Goal: Information Seeking & Learning: Learn about a topic

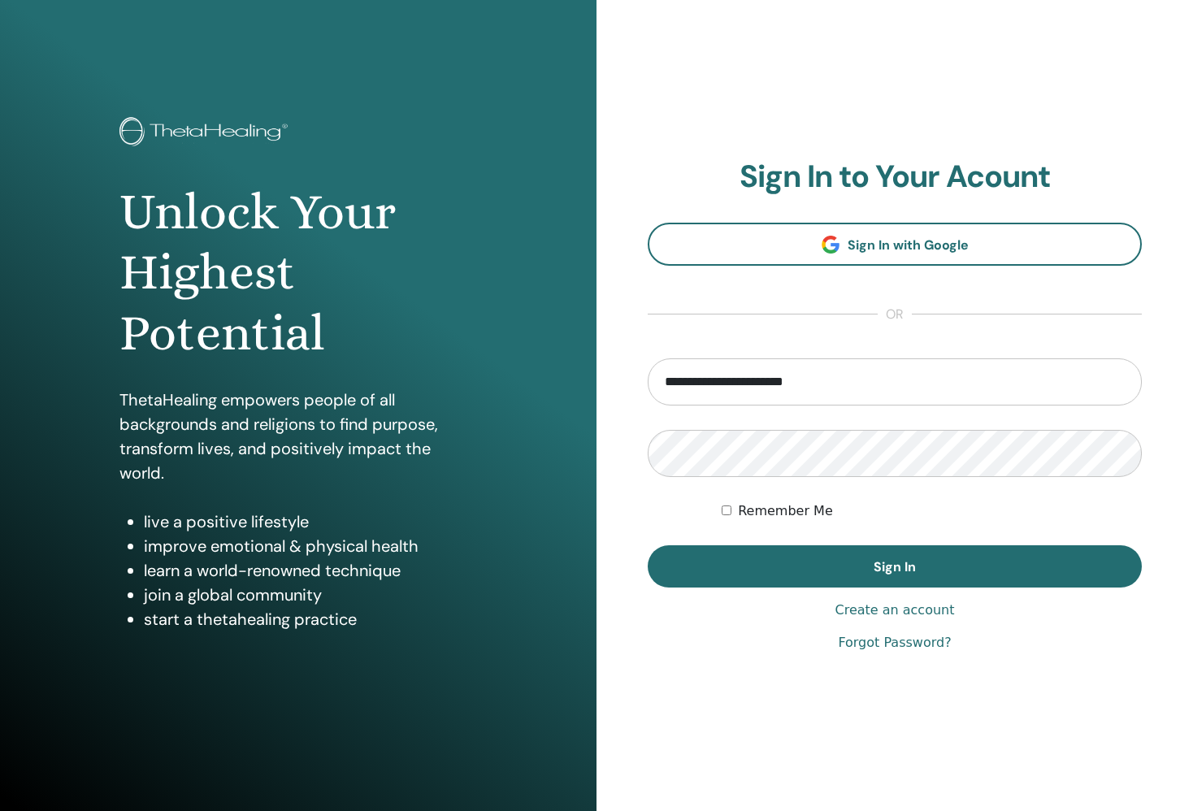
type input "**********"
click at [895, 566] on button "Sign In" at bounding box center [895, 566] width 494 height 42
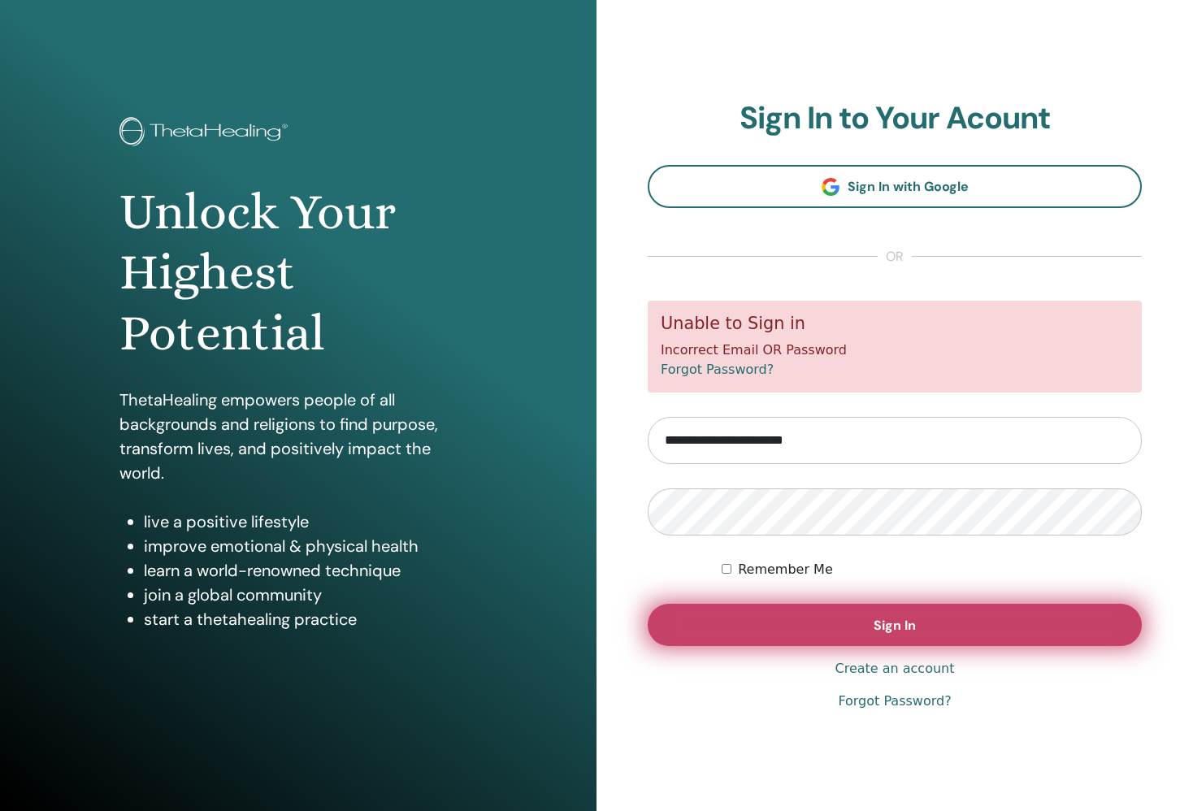
click at [853, 619] on button "Sign In" at bounding box center [895, 625] width 494 height 42
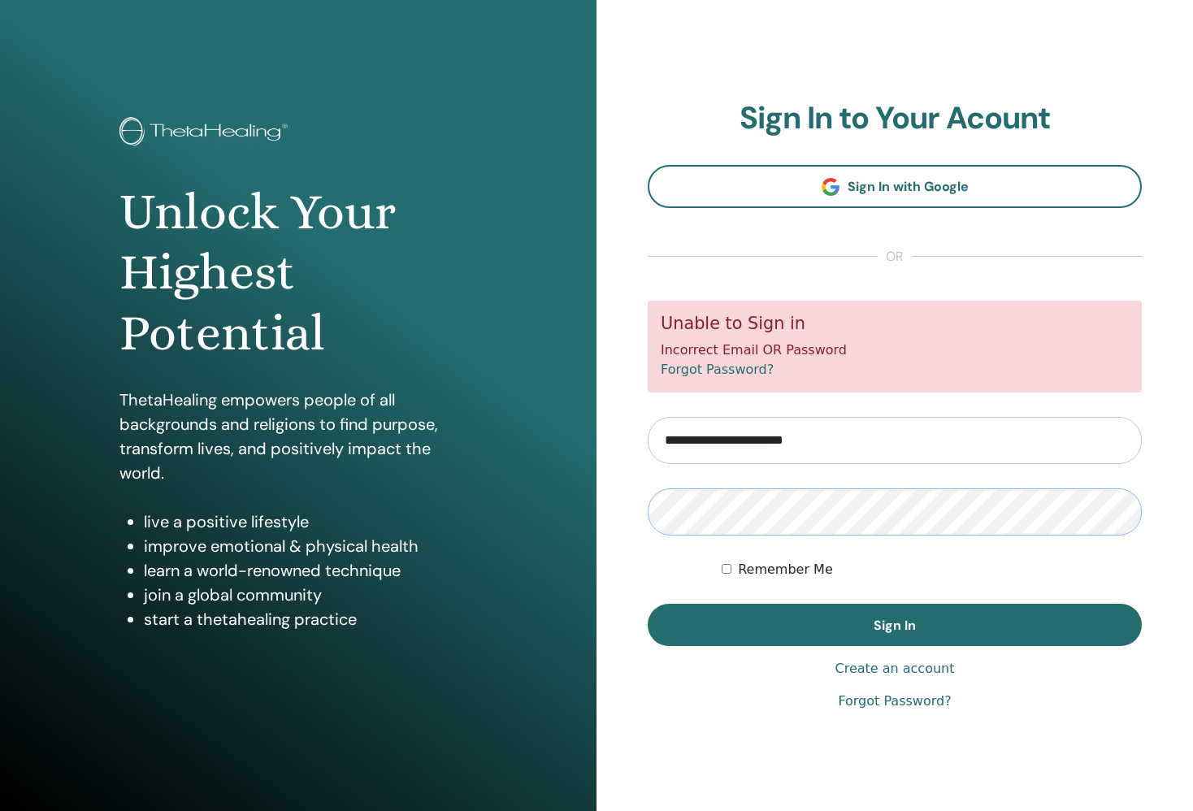
scroll to position [1, 0]
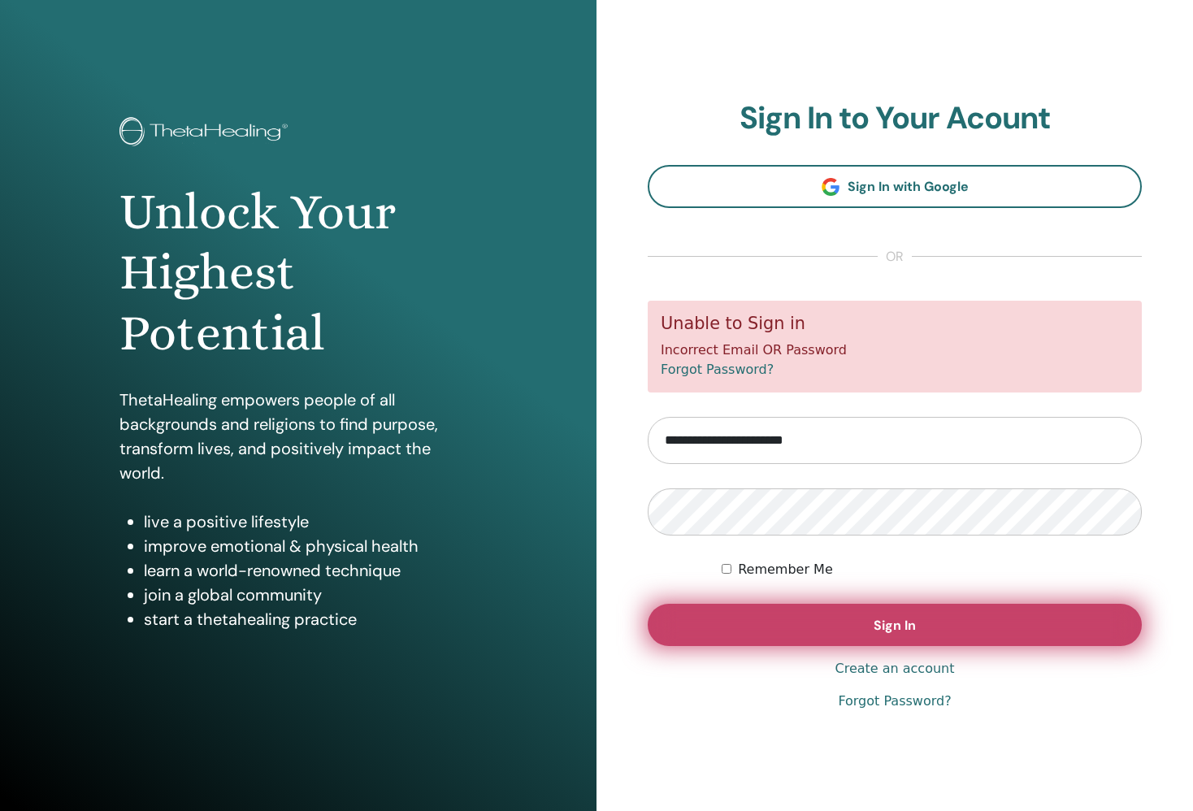
click at [1042, 627] on button "Sign In" at bounding box center [895, 625] width 494 height 42
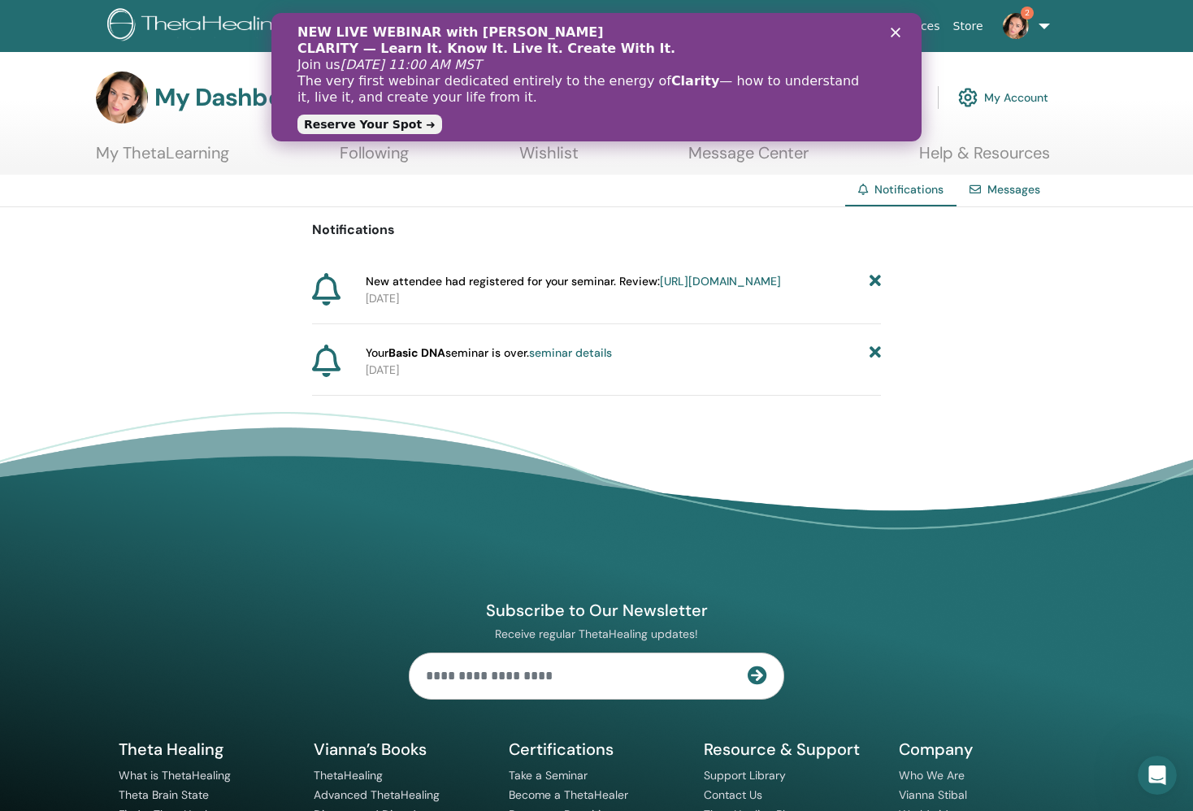
click at [660, 288] on link "[URL][DOMAIN_NAME]" at bounding box center [720, 281] width 121 height 15
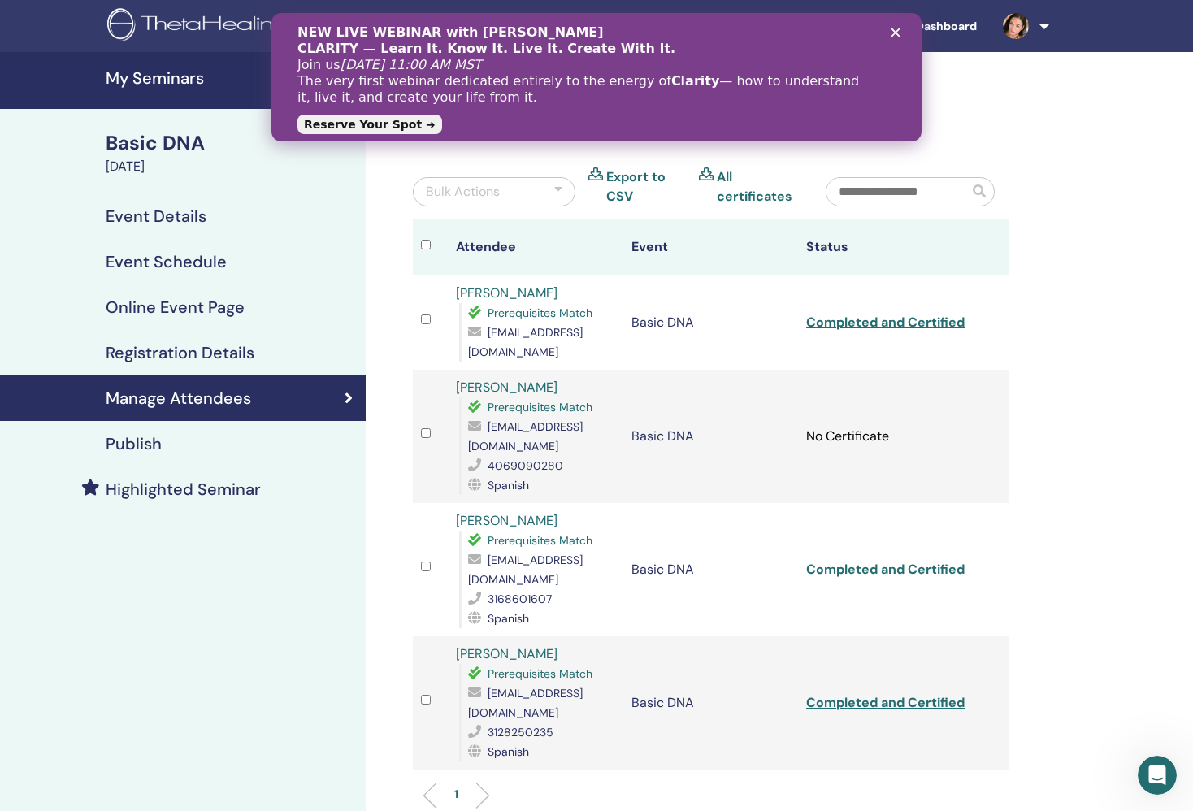
click at [895, 30] on icon "Close" at bounding box center [896, 33] width 10 height 10
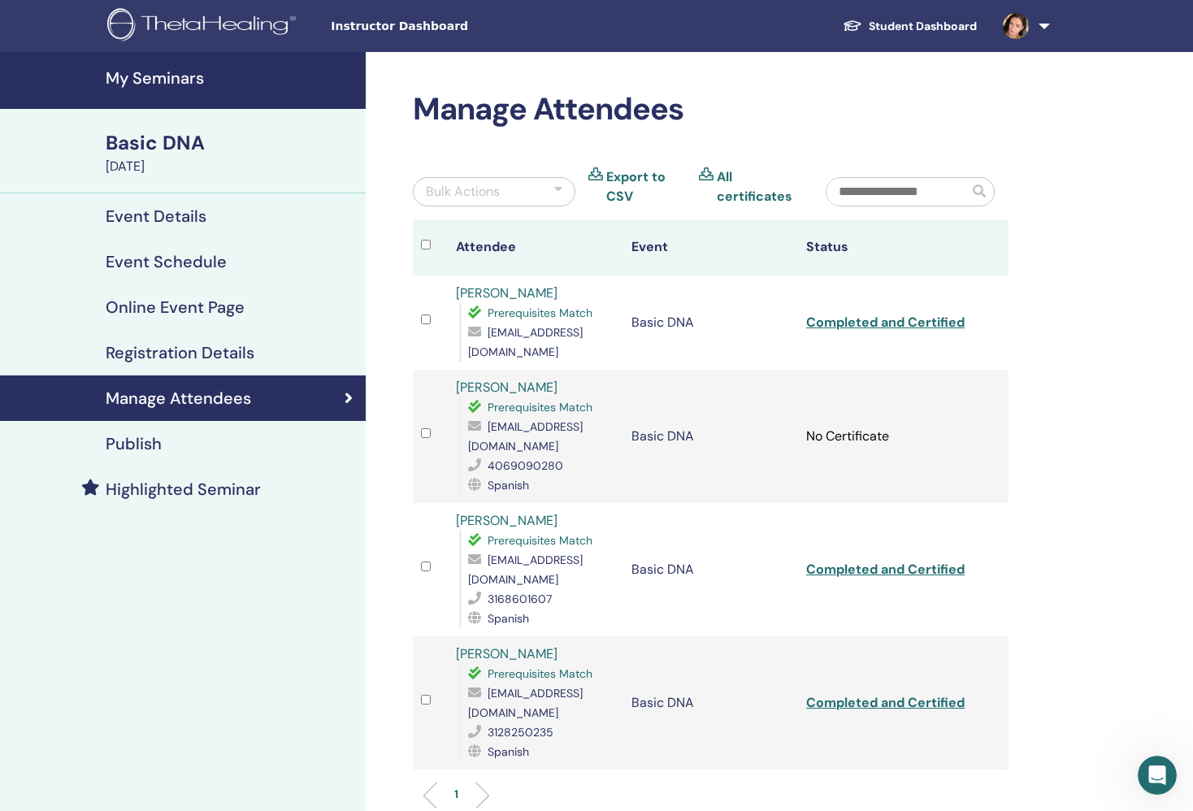
click at [155, 137] on div "Basic DNA" at bounding box center [231, 143] width 250 height 28
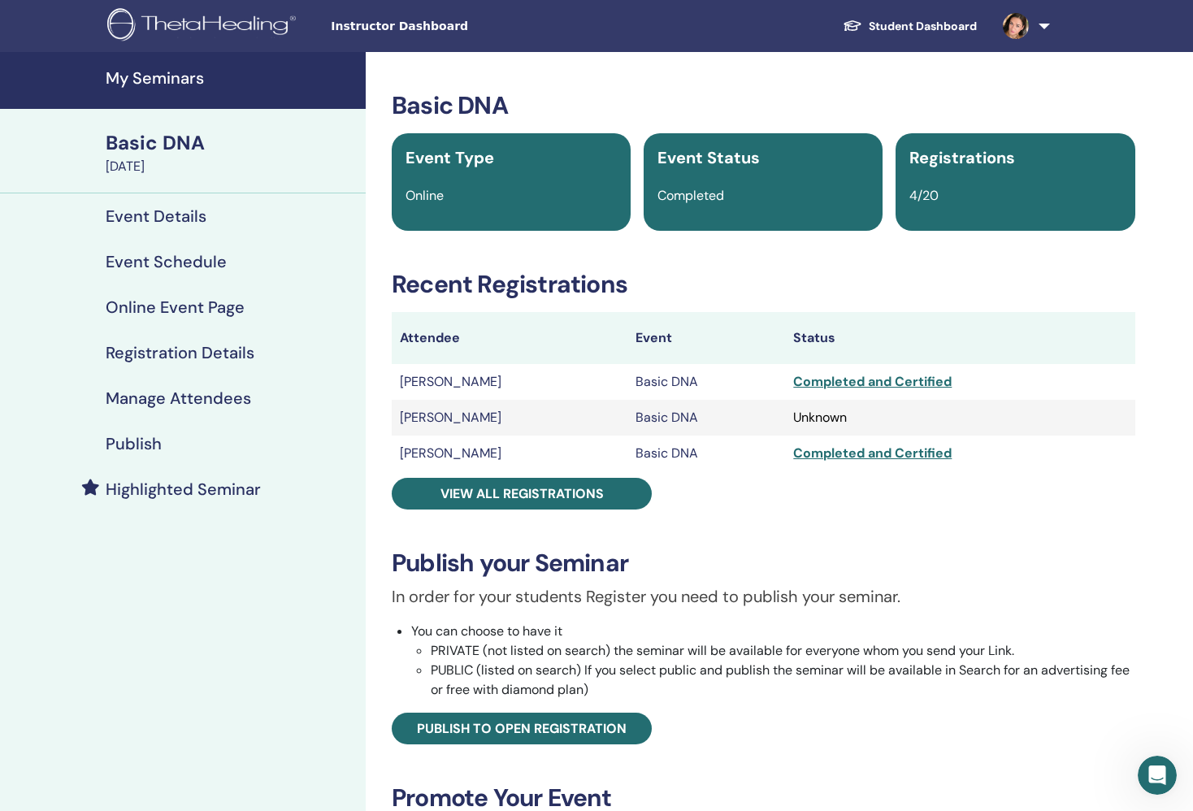
click at [393, 30] on span "Instructor Dashboard" at bounding box center [453, 26] width 244 height 17
click at [174, 75] on h4 "My Seminars" at bounding box center [231, 78] width 250 height 20
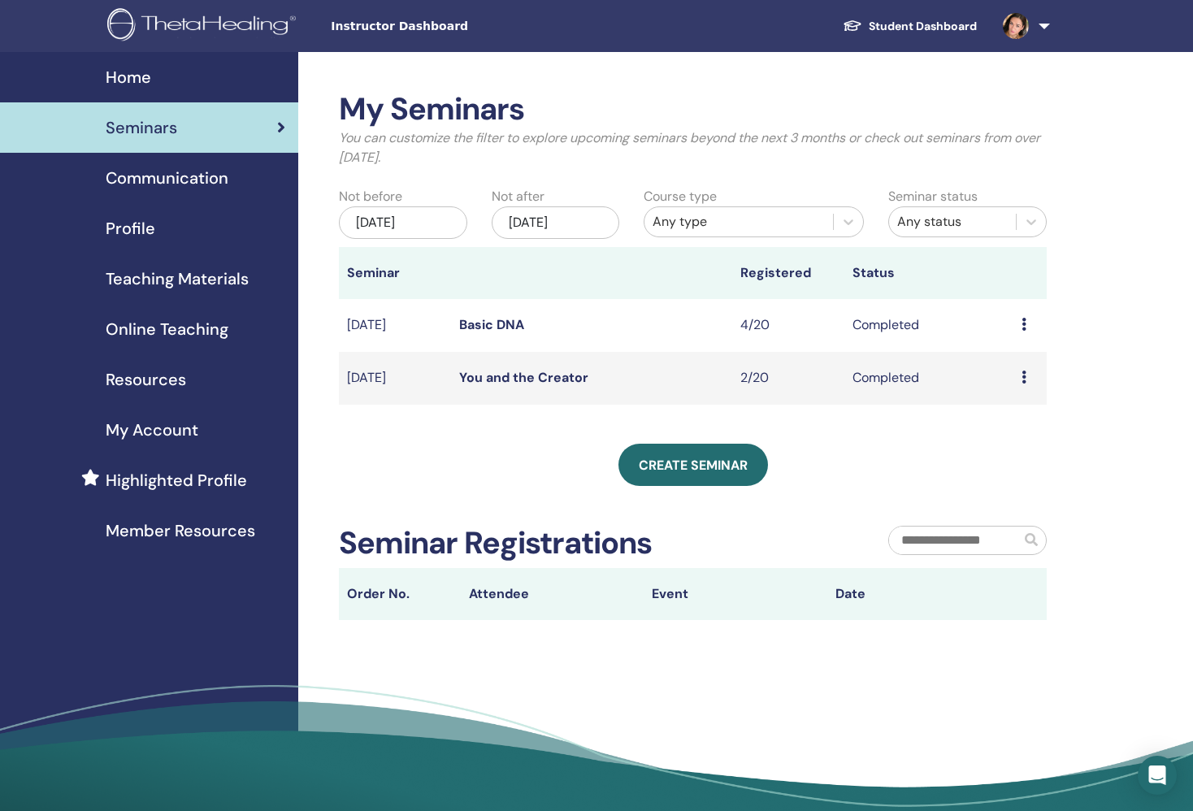
click at [185, 333] on span "Online Teaching" at bounding box center [167, 329] width 123 height 24
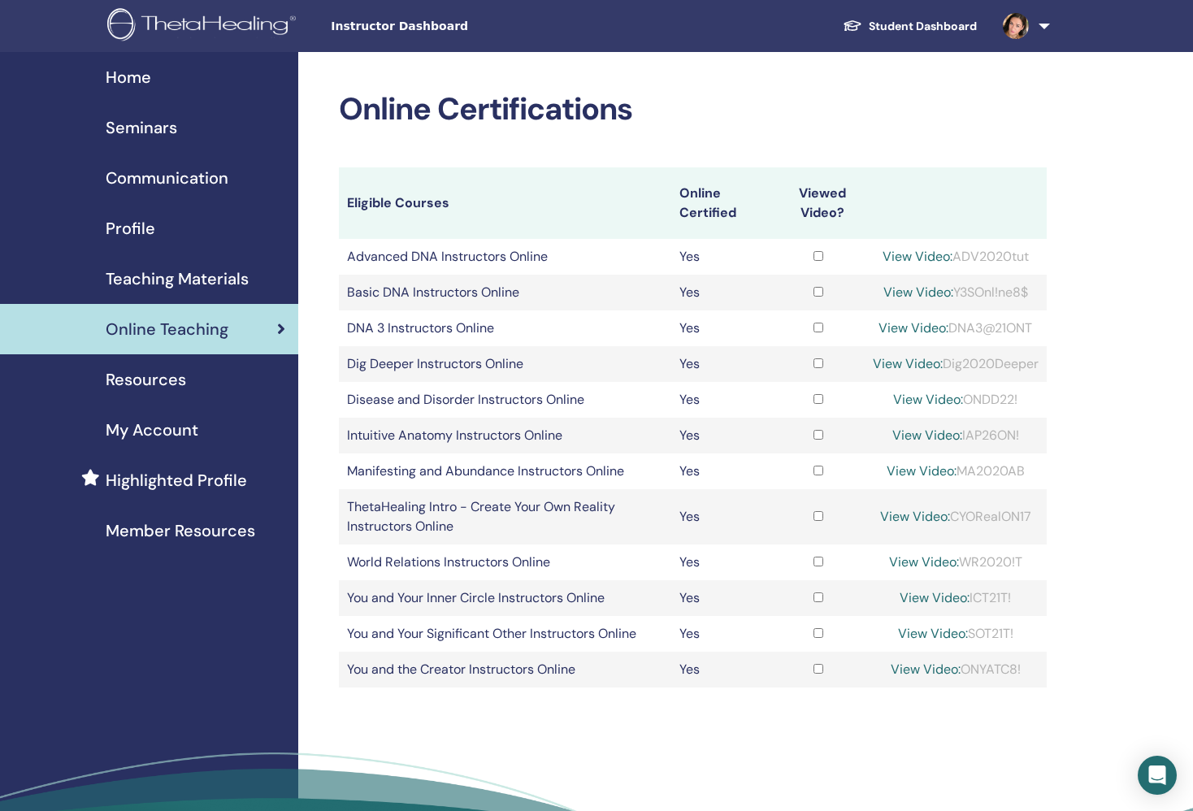
scroll to position [3, 0]
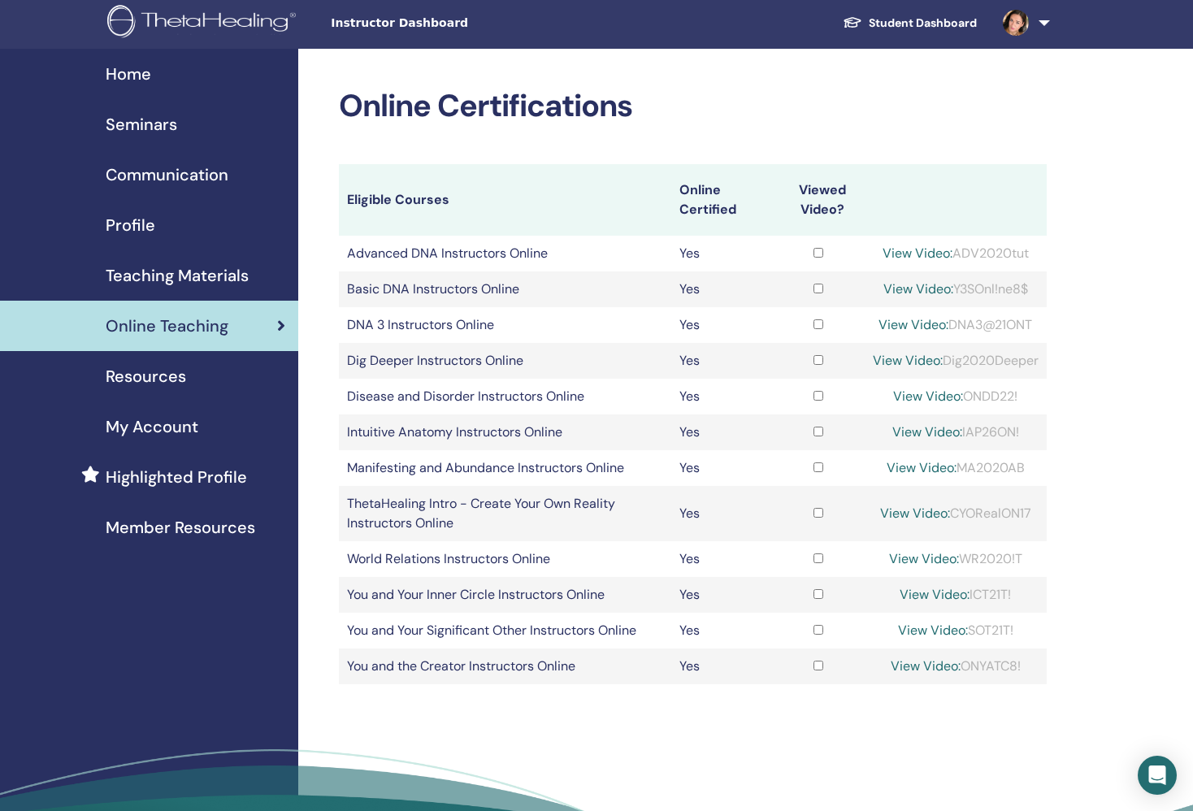
click at [919, 512] on link "View Video:" at bounding box center [915, 513] width 70 height 17
